Goal: Information Seeking & Learning: Learn about a topic

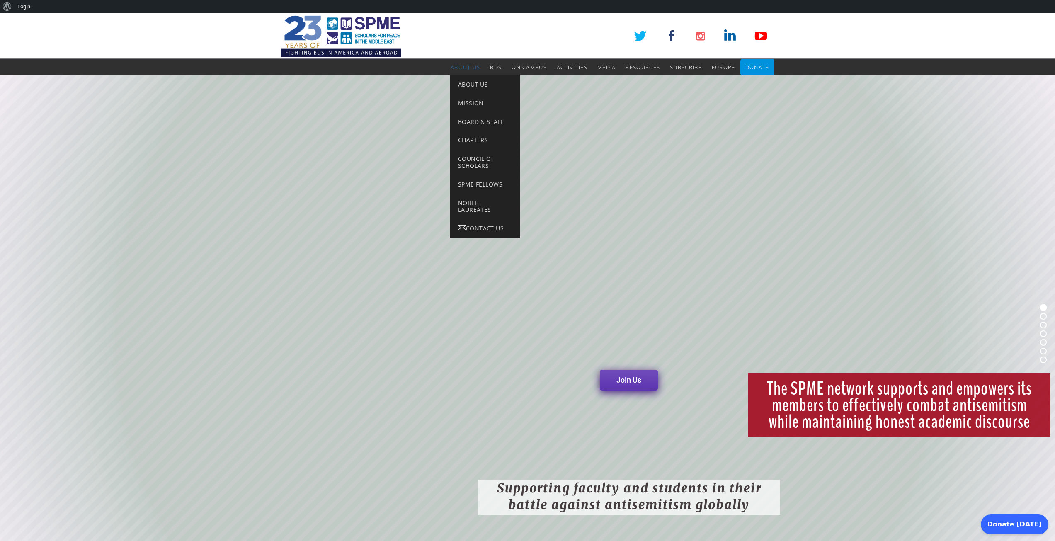
click at [457, 60] on link "About Us" at bounding box center [464, 67] width 29 height 17
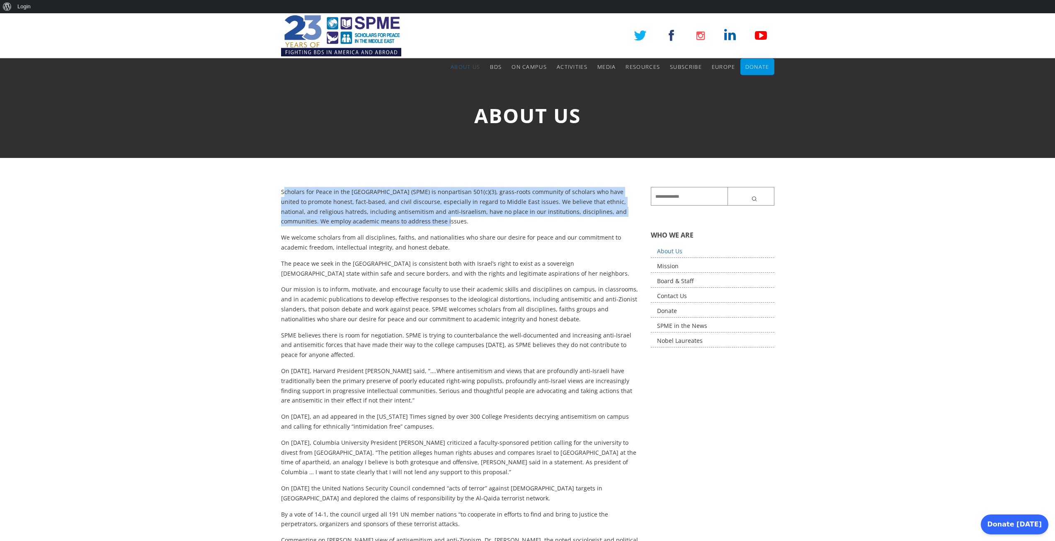
drag, startPoint x: 289, startPoint y: 192, endPoint x: 421, endPoint y: 221, distance: 134.9
click at [421, 221] on p "Scholars for Peace in the [GEOGRAPHIC_DATA] (SPME) is nonpartisan 501(c)(3), gr…" at bounding box center [460, 206] width 358 height 39
click at [421, 221] on p "Scholars for Peace in the Middle East (SPME) is nonpartisan 501(c)(3), grass-ro…" at bounding box center [460, 206] width 358 height 39
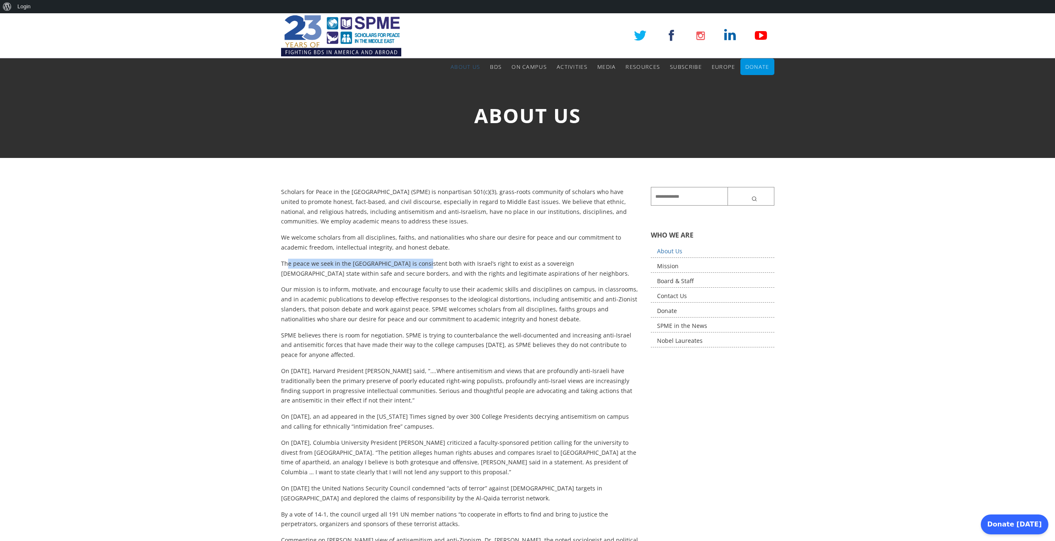
drag, startPoint x: 287, startPoint y: 264, endPoint x: 419, endPoint y: 268, distance: 132.3
click at [419, 267] on p "The peace we seek in the Middle East is consistent both with Israel’s right to …" at bounding box center [460, 269] width 358 height 20
click at [422, 269] on p "The peace we seek in the Middle East is consistent both with Israel’s right to …" at bounding box center [460, 269] width 358 height 20
click at [391, 272] on p "The peace we seek in the Middle East is consistent both with Israel’s right to …" at bounding box center [460, 269] width 358 height 20
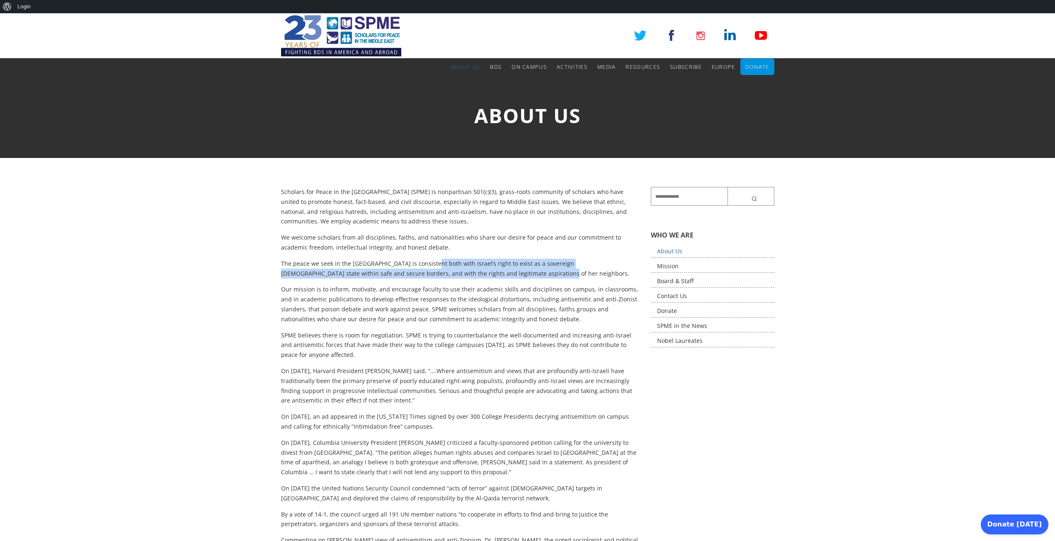
drag, startPoint x: 428, startPoint y: 263, endPoint x: 491, endPoint y: 274, distance: 64.1
click at [491, 274] on p "The peace we seek in the Middle East is consistent both with Israel’s right to …" at bounding box center [460, 269] width 358 height 20
